Goal: Check status

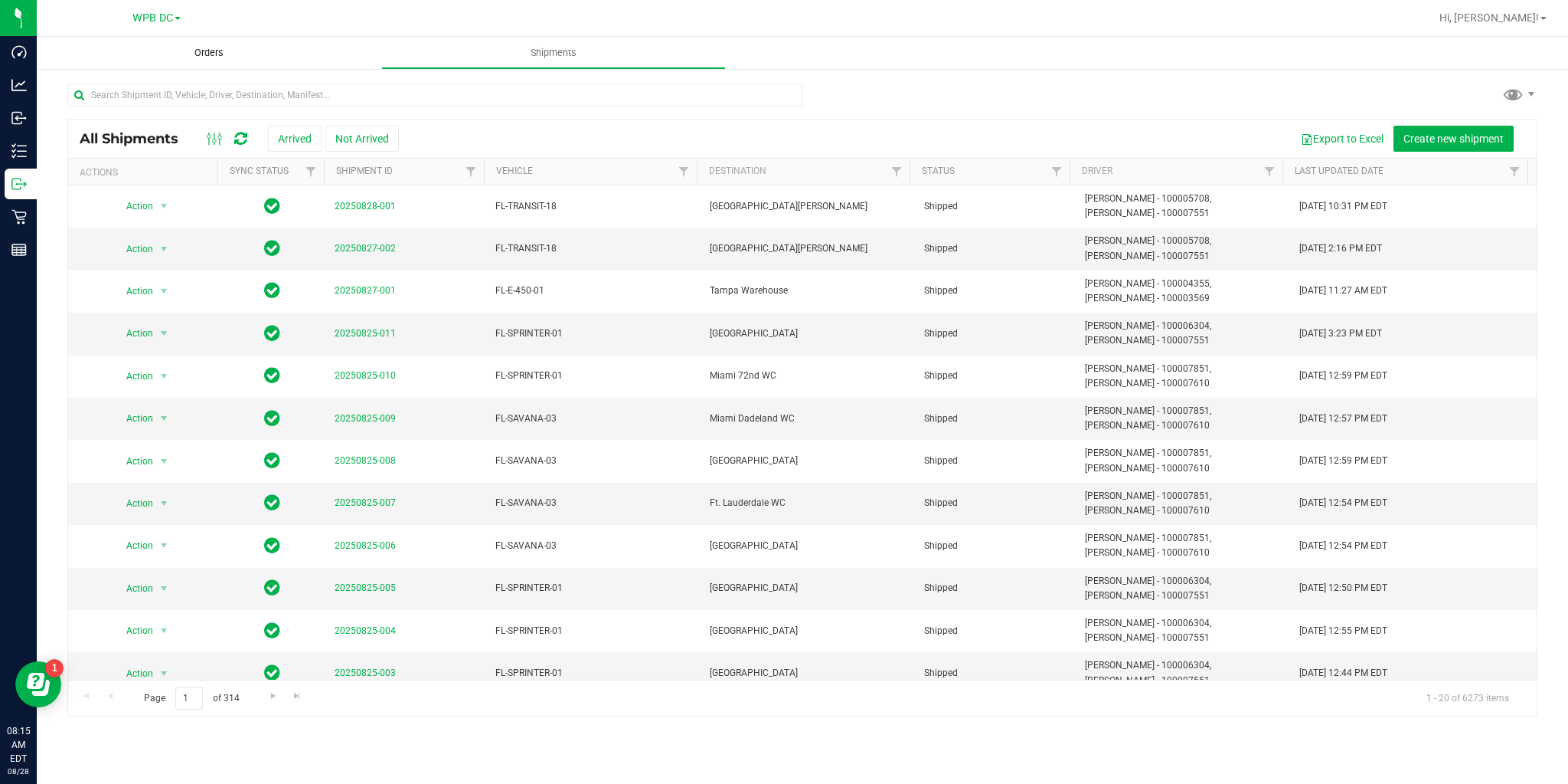
click at [212, 52] on span "Orders" at bounding box center [209, 52] width 70 height 14
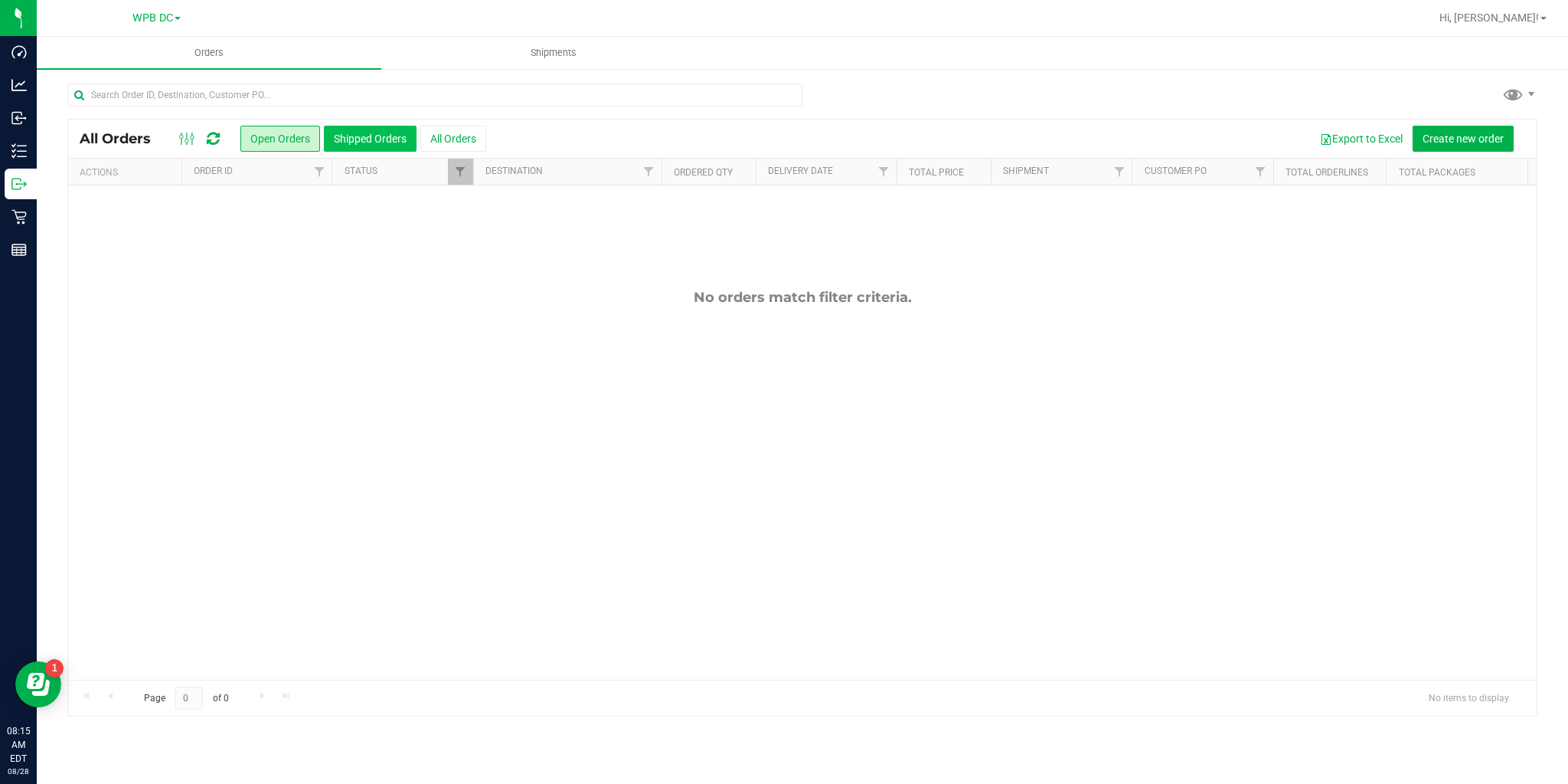
click at [399, 143] on button "Shipped Orders" at bounding box center [370, 139] width 93 height 26
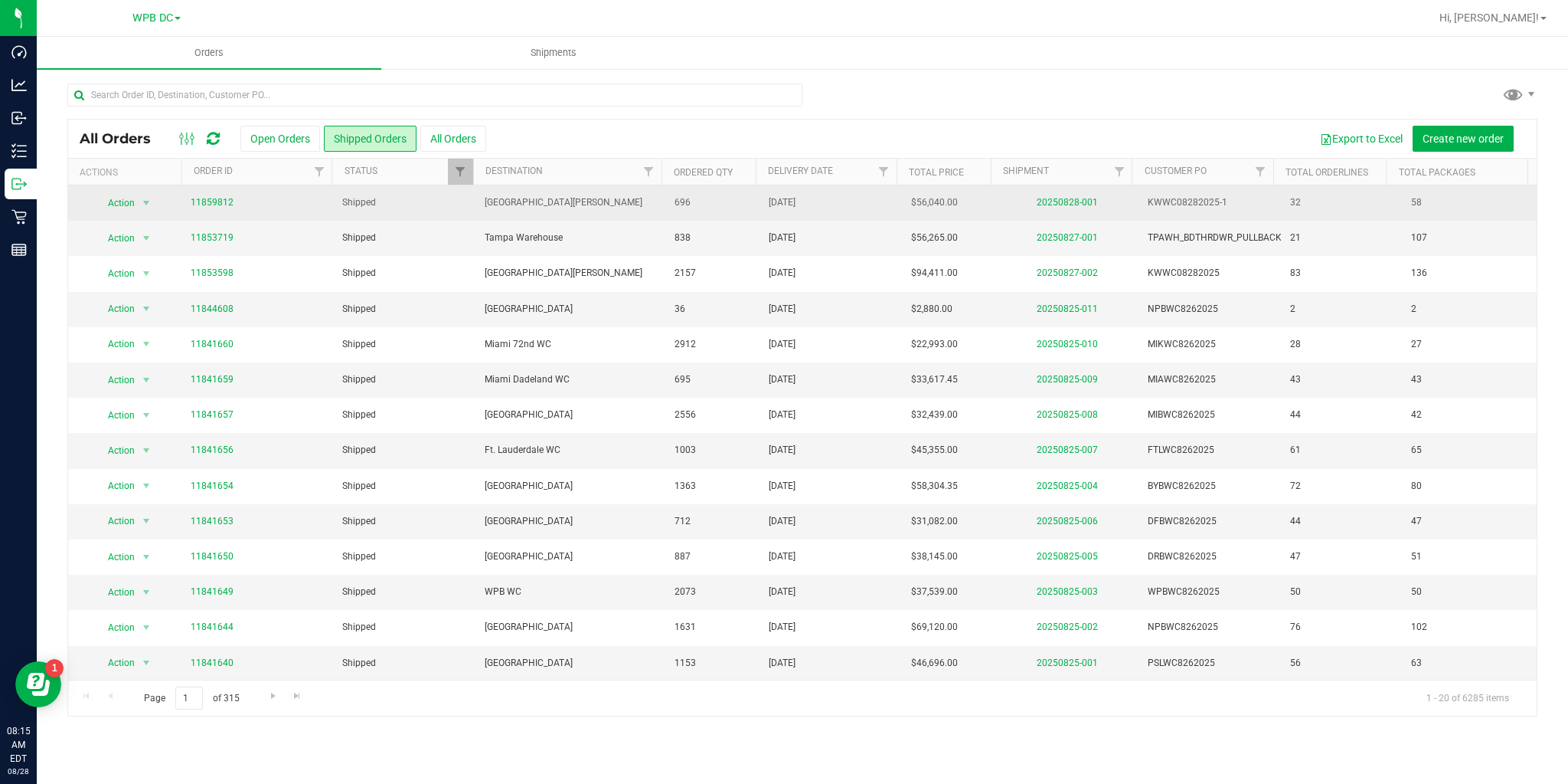
click at [652, 205] on td "[GEOGRAPHIC_DATA][PERSON_NAME]" at bounding box center [569, 203] width 189 height 36
